Goal: Complete application form

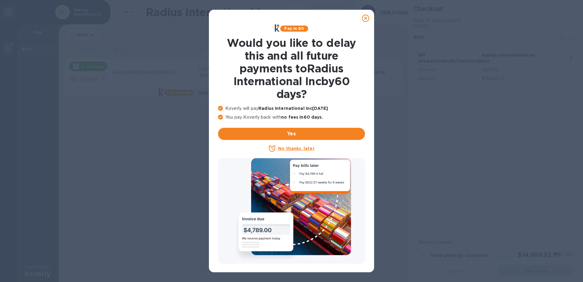
click at [366, 18] on icon at bounding box center [365, 18] width 7 height 7
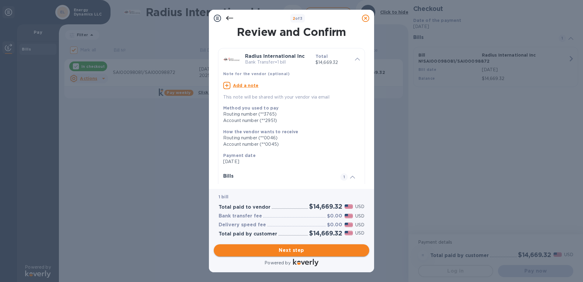
click at [287, 246] on span "Next step" at bounding box center [292, 249] width 146 height 7
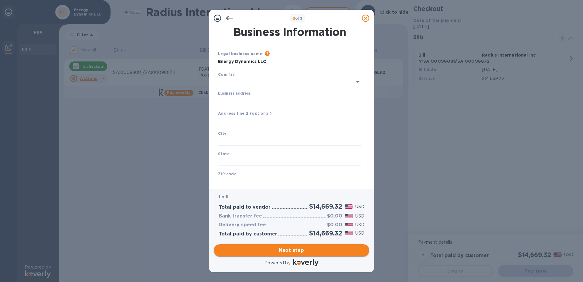
type input "[GEOGRAPHIC_DATA]"
click at [287, 246] on span "Next step" at bounding box center [292, 249] width 146 height 7
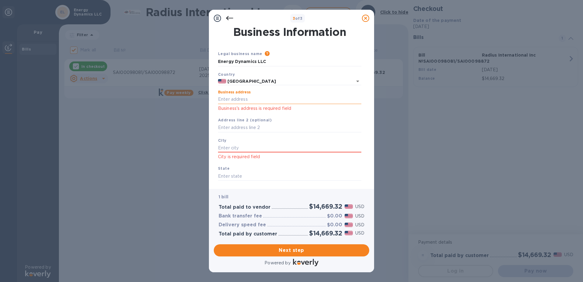
click at [224, 96] on input "Business address" at bounding box center [289, 99] width 143 height 9
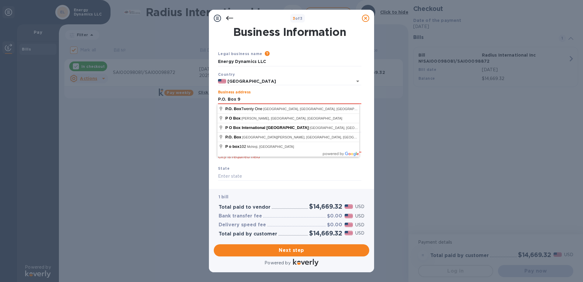
type input "P.O. Box 90"
click at [177, 166] on div "3 of 3 Business Information Legal business name Please provide the legal name t…" at bounding box center [291, 141] width 583 height 282
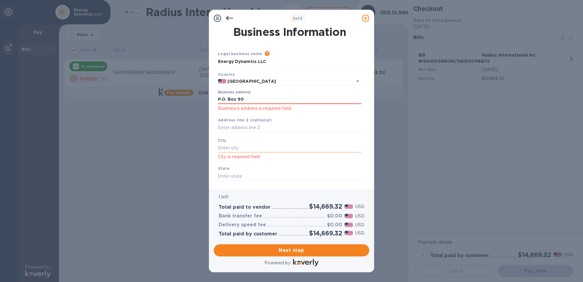
click at [220, 148] on input "text" at bounding box center [289, 147] width 143 height 9
type input "[GEOGRAPHIC_DATA]"
type input "ENERGY DYNAMICS LLC"
type input "US"
type input "ME"
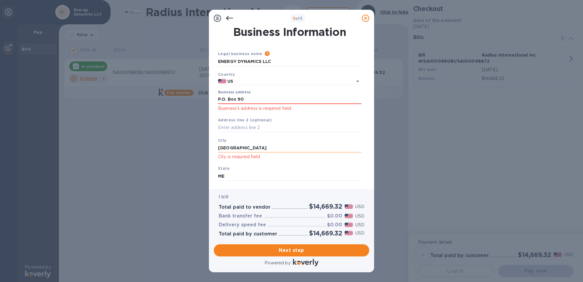
type input "04579"
type input "[GEOGRAPHIC_DATA]"
type input "Po Box 90"
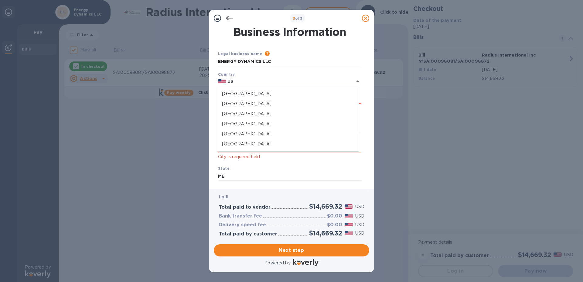
click at [232, 156] on p "City is required field" at bounding box center [289, 156] width 143 height 7
click at [236, 81] on input "US" at bounding box center [285, 81] width 118 height 8
click at [223, 78] on div "US" at bounding box center [289, 81] width 143 height 8
type input "[GEOGRAPHIC_DATA]"
click at [222, 156] on p "City is required field" at bounding box center [289, 156] width 143 height 7
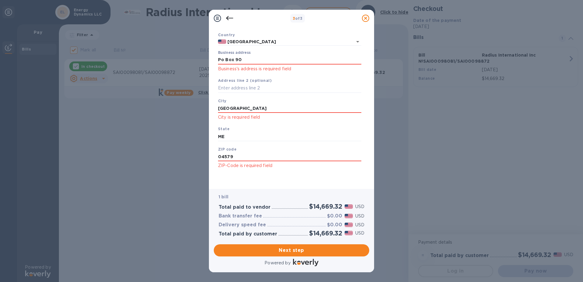
scroll to position [46, 0]
click at [299, 246] on span "Next step" at bounding box center [292, 249] width 146 height 7
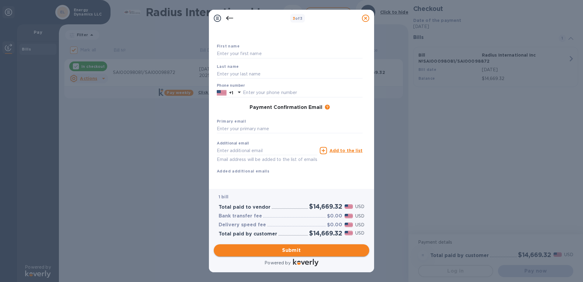
scroll to position [29, 0]
click at [298, 249] on span "Submit" at bounding box center [292, 249] width 146 height 7
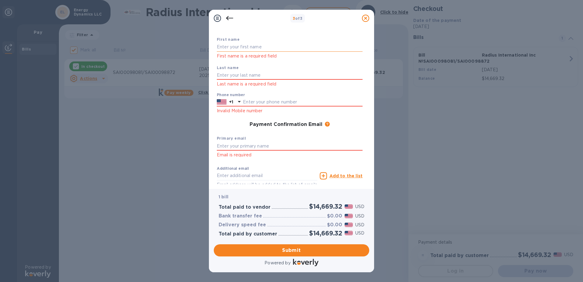
click at [231, 51] on input "text" at bounding box center [290, 47] width 146 height 9
type input "[PERSON_NAME]"
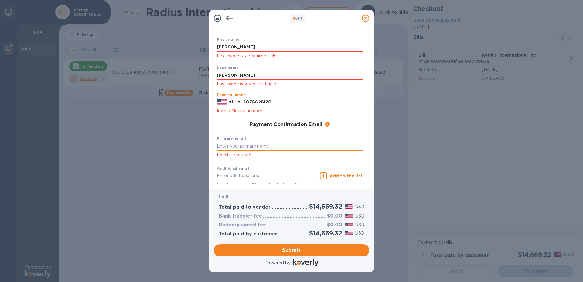
type input "2078828120"
click at [219, 148] on input "text" at bounding box center [290, 145] width 146 height 9
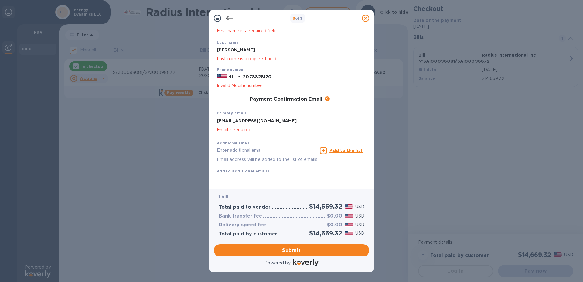
type input "[EMAIL_ADDRESS][DOMAIN_NAME]"
click at [229, 146] on input "text" at bounding box center [267, 150] width 101 height 9
type input "[EMAIL_ADDRESS][DOMAIN_NAME]"
click at [296, 248] on span "Submit" at bounding box center [292, 249] width 146 height 7
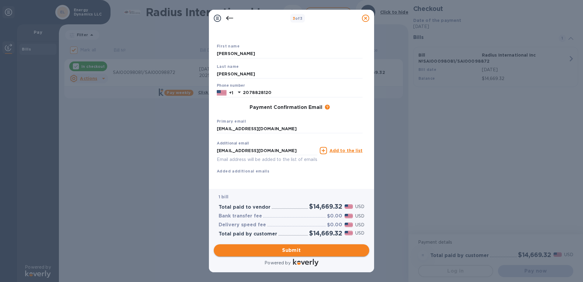
scroll to position [29, 0]
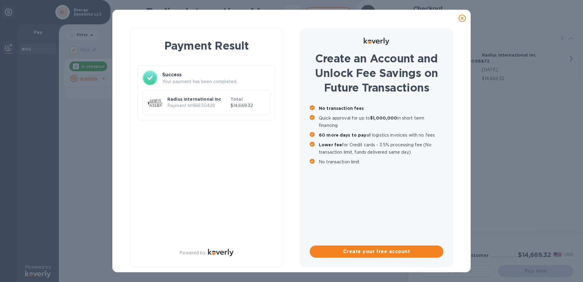
checkbox input "false"
click at [461, 18] on icon at bounding box center [462, 18] width 7 height 7
